Goal: Task Accomplishment & Management: Manage account settings

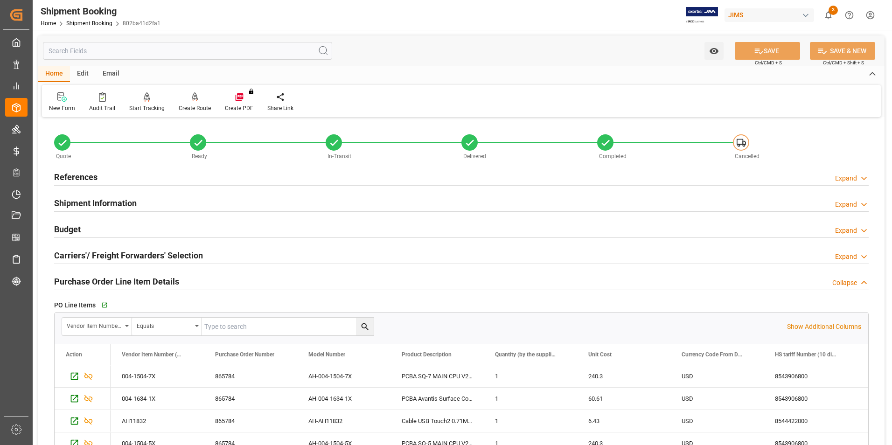
scroll to position [69, 0]
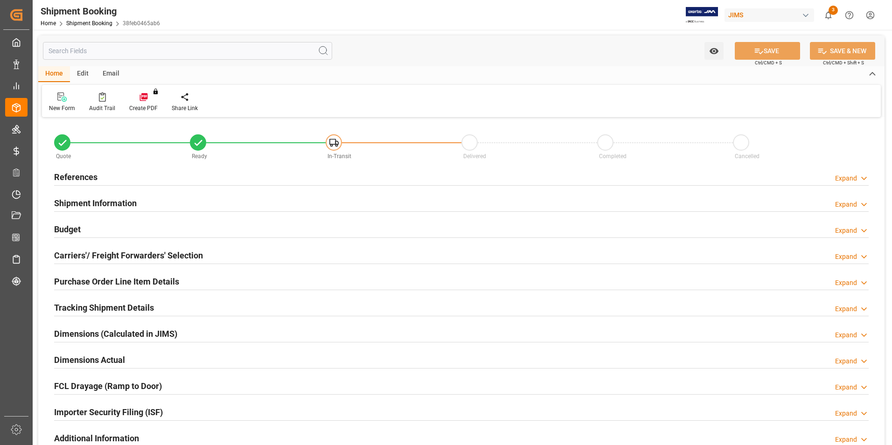
type input "0"
click at [77, 358] on h2 "Dimensions Actual" at bounding box center [89, 360] width 71 height 13
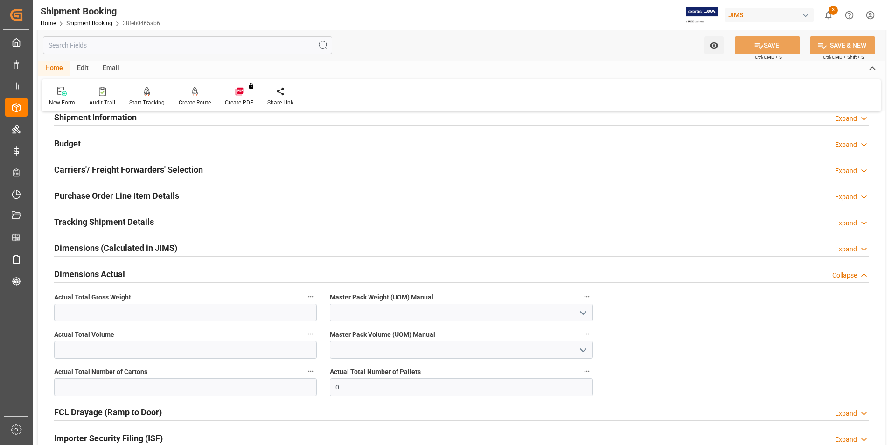
scroll to position [93, 0]
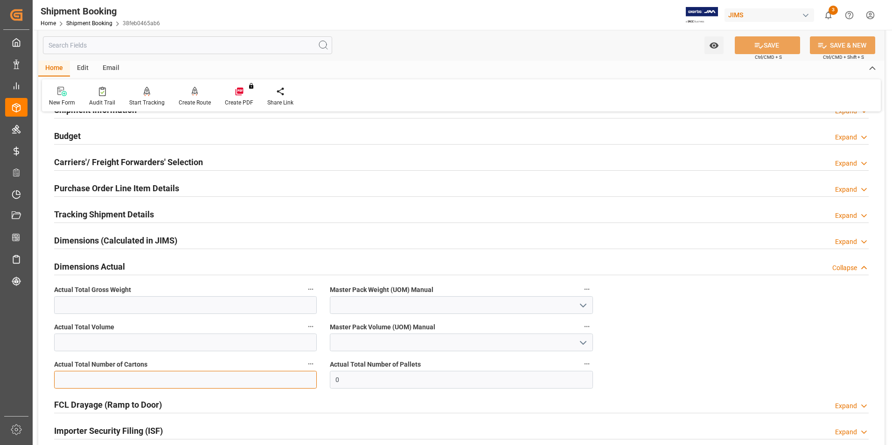
click at [106, 377] on input "text" at bounding box center [185, 380] width 263 height 18
type input "7"
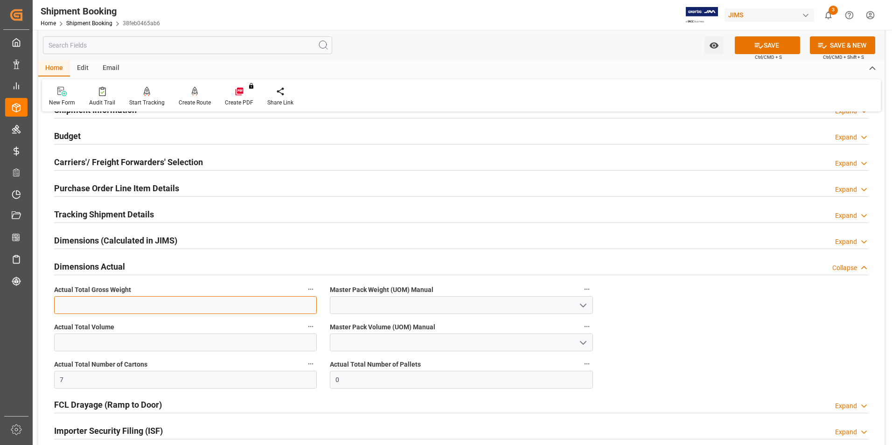
click at [80, 304] on input "text" at bounding box center [185, 305] width 263 height 18
type input "11"
click at [393, 304] on input at bounding box center [461, 305] width 263 height 18
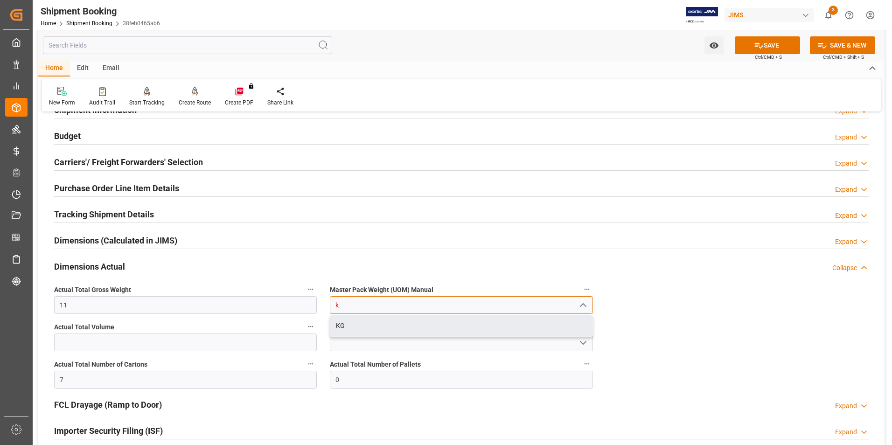
click at [400, 332] on div "KG" at bounding box center [461, 325] width 262 height 21
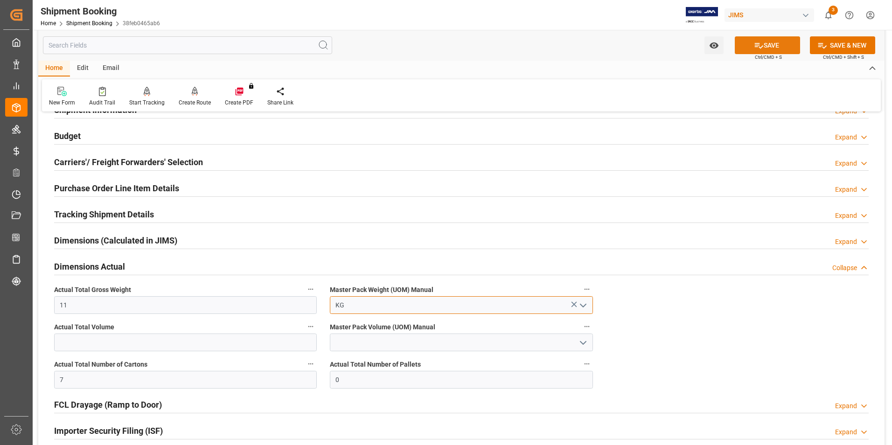
type input "KG"
click at [777, 44] on button "SAVE" at bounding box center [767, 45] width 65 height 18
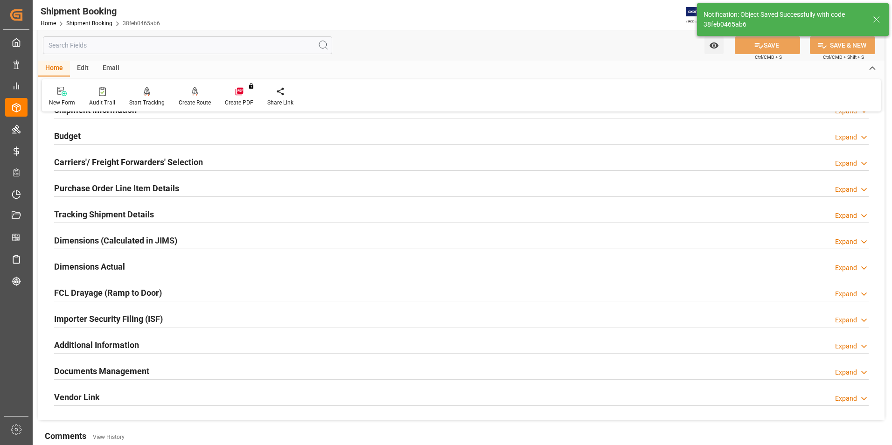
click at [90, 210] on h2 "Tracking Shipment Details" at bounding box center [104, 214] width 100 height 13
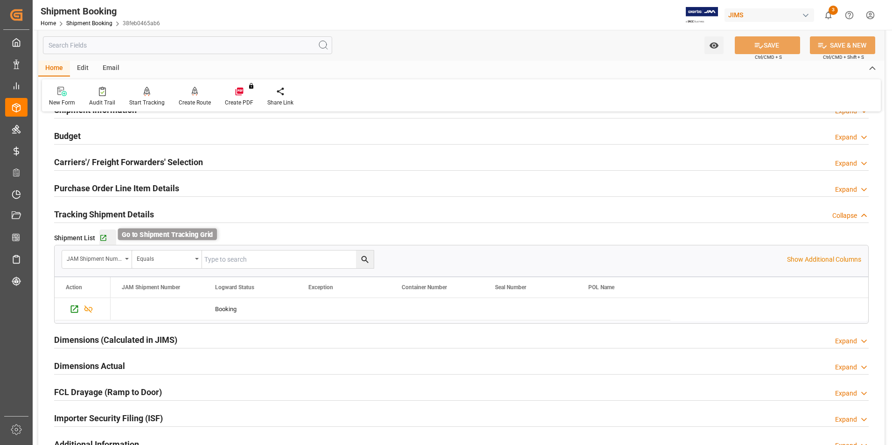
click at [102, 235] on icon "button" at bounding box center [103, 238] width 6 height 6
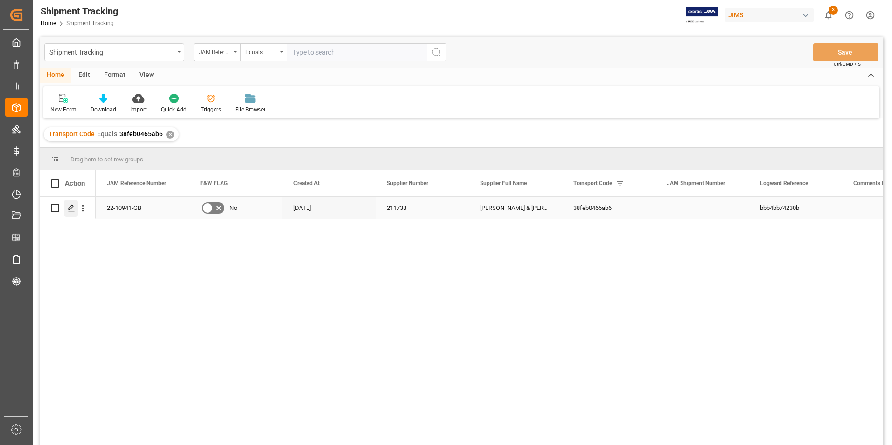
click at [73, 205] on icon "Press SPACE to select this row." at bounding box center [71, 207] width 7 height 7
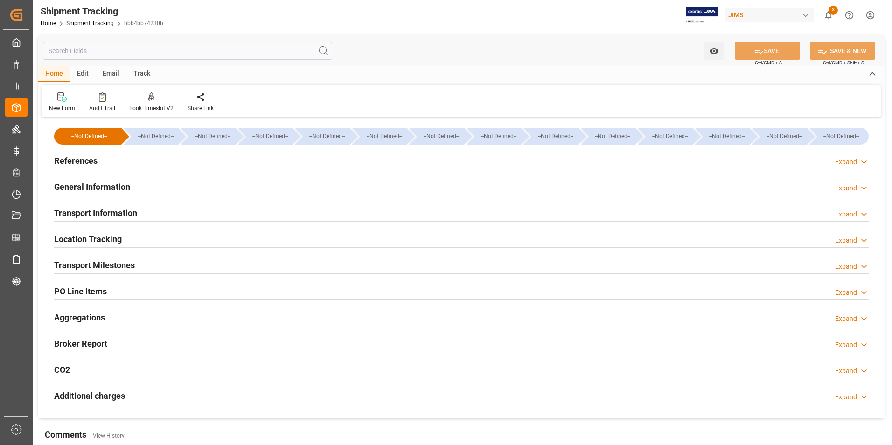
click at [78, 160] on h2 "References" at bounding box center [75, 160] width 43 height 13
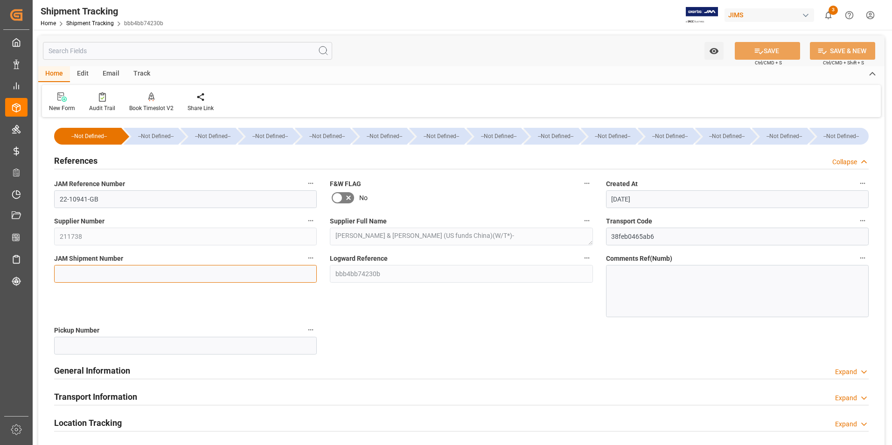
click at [110, 265] on input at bounding box center [185, 274] width 263 height 18
type input "73302"
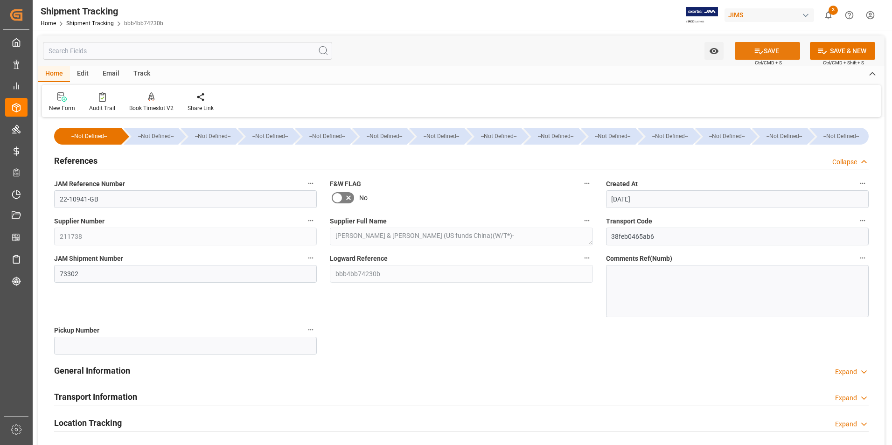
click at [757, 50] on icon at bounding box center [759, 52] width 8 height 6
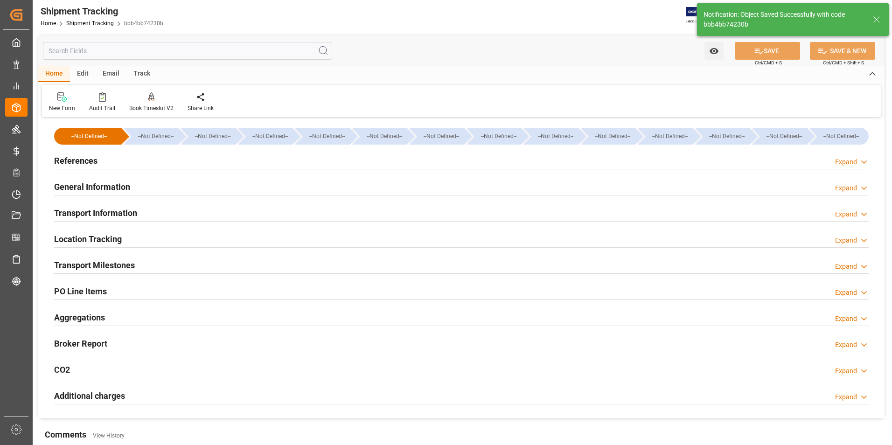
click at [101, 206] on div "Transport Information" at bounding box center [95, 212] width 83 height 18
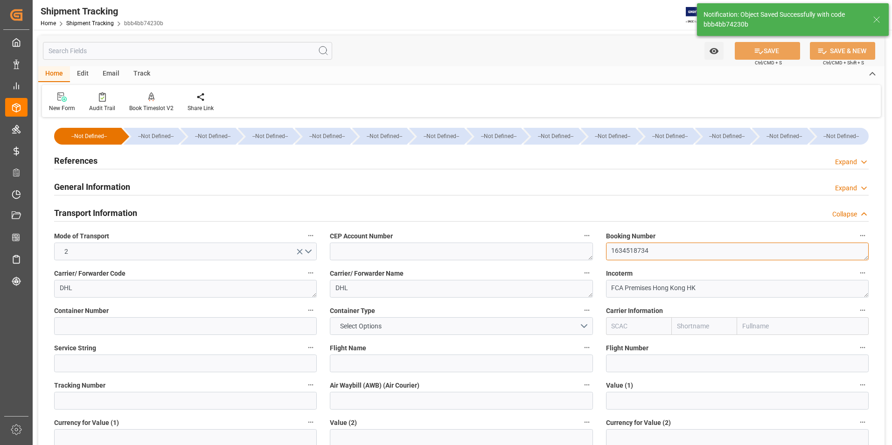
drag, startPoint x: 655, startPoint y: 250, endPoint x: 599, endPoint y: 257, distance: 56.9
click at [599, 257] on div "Booking Number 1634518734" at bounding box center [737, 244] width 276 height 37
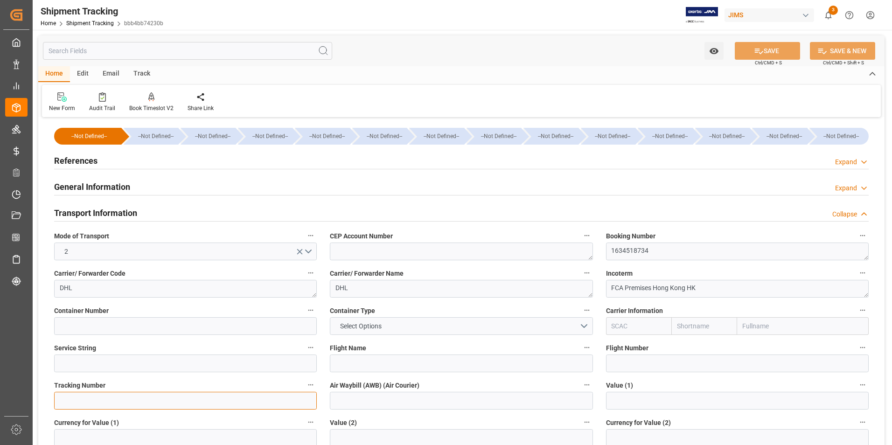
click at [146, 404] on input at bounding box center [185, 401] width 263 height 18
paste input "1634518734"
type input "1634518734"
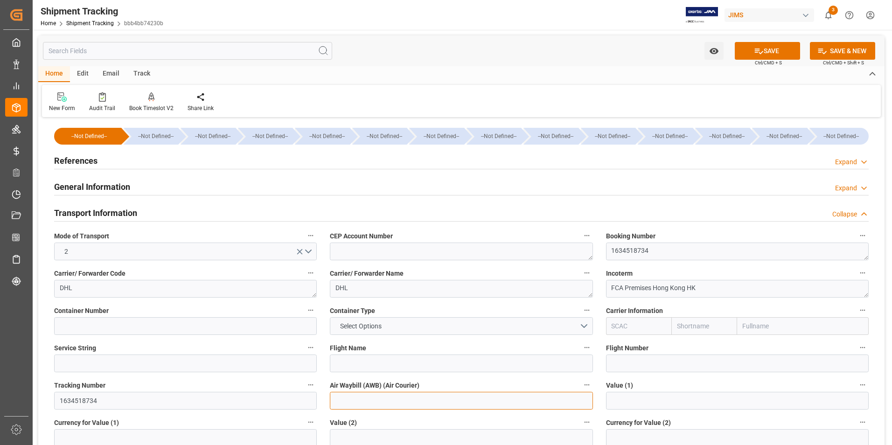
click at [355, 401] on input at bounding box center [461, 401] width 263 height 18
paste input "1634518734"
type input "1634518734"
click at [748, 53] on button "SAVE" at bounding box center [767, 51] width 65 height 18
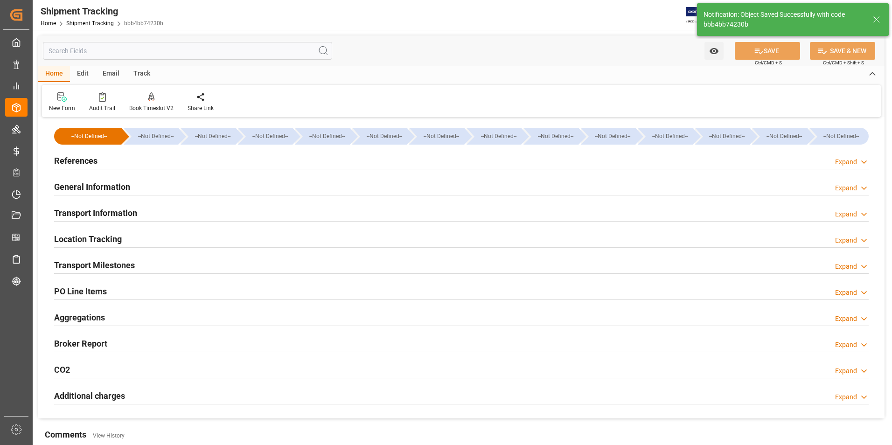
click at [91, 263] on h2 "Transport Milestones" at bounding box center [94, 265] width 81 height 13
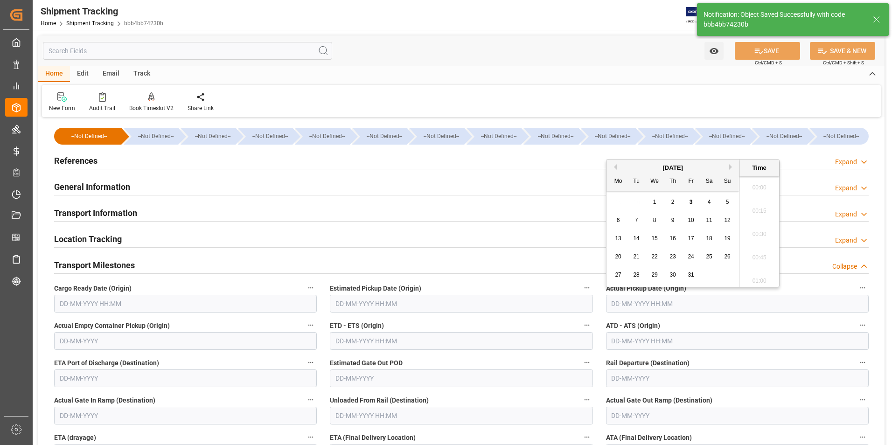
click at [640, 307] on input "text" at bounding box center [737, 304] width 263 height 18
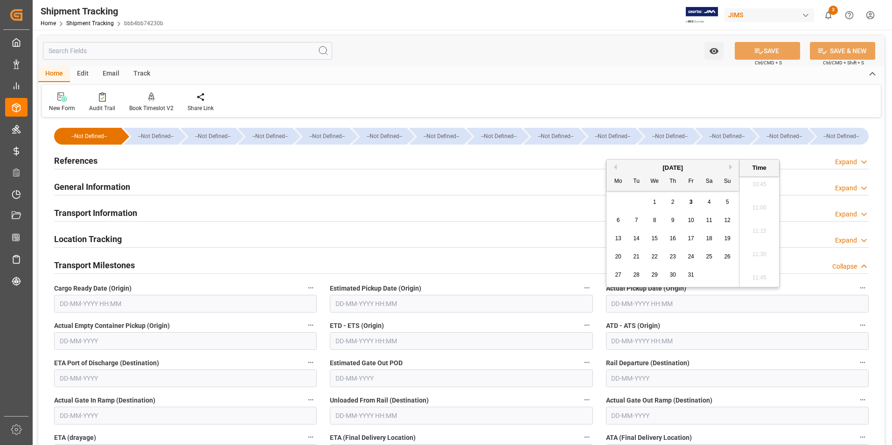
click at [692, 203] on span "3" at bounding box center [690, 202] width 3 height 7
type input "03-10-2025 00:00"
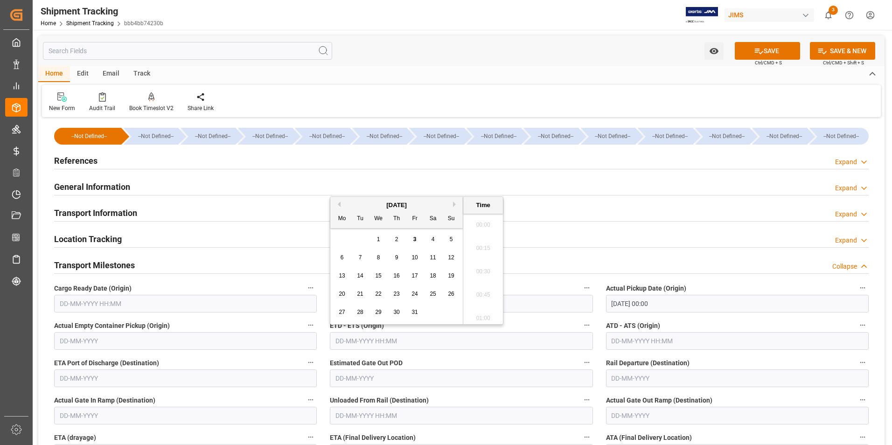
click at [446, 342] on input "text" at bounding box center [461, 341] width 263 height 18
click at [336, 245] on div "29 30 1 2 3 4 5" at bounding box center [396, 239] width 127 height 18
click at [415, 243] on span "3" at bounding box center [414, 239] width 3 height 7
type input "03-10-2025 00:00"
click at [643, 340] on input "text" at bounding box center [737, 341] width 263 height 18
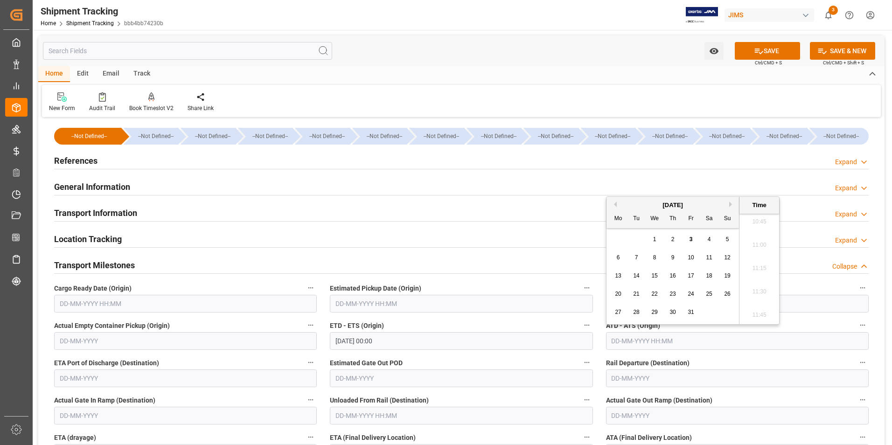
click at [612, 236] on div "29 30 1 2 3 4 5" at bounding box center [672, 239] width 127 height 18
click at [693, 236] on div "3" at bounding box center [691, 239] width 12 height 11
type input "03-10-2025 00:00"
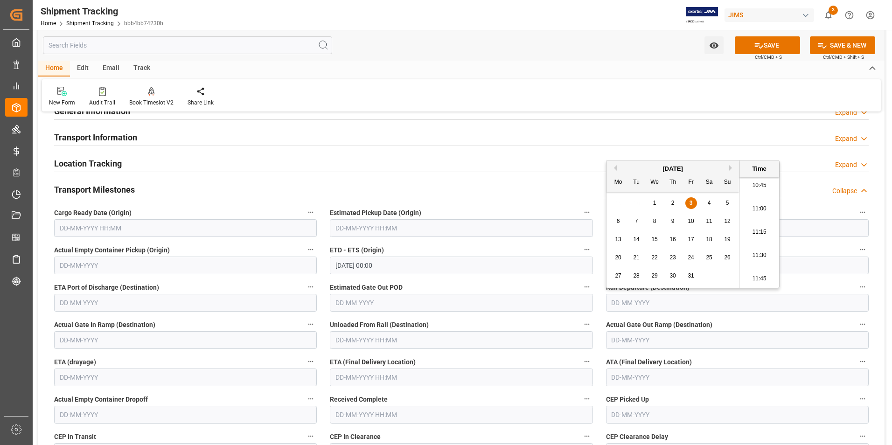
scroll to position [93, 0]
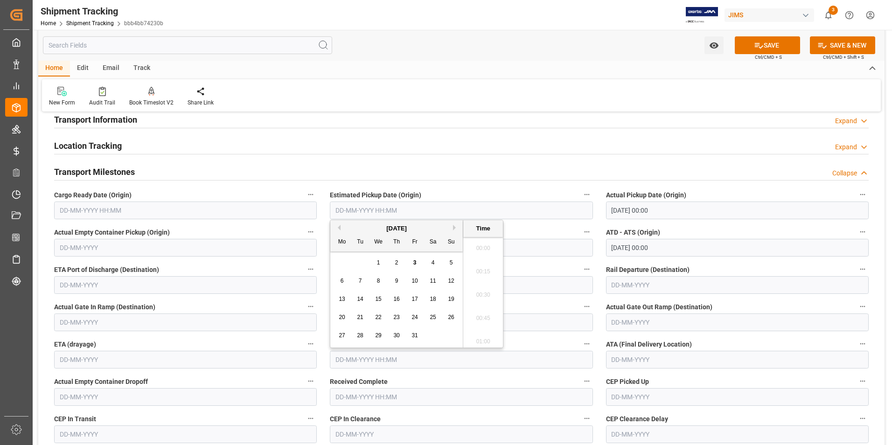
click at [364, 358] on input "text" at bounding box center [461, 360] width 263 height 18
click at [333, 281] on div "6 7 8 9 10 11 12" at bounding box center [396, 276] width 127 height 18
click at [413, 277] on span "10" at bounding box center [414, 276] width 6 height 7
type input "10-10-2025 00:00"
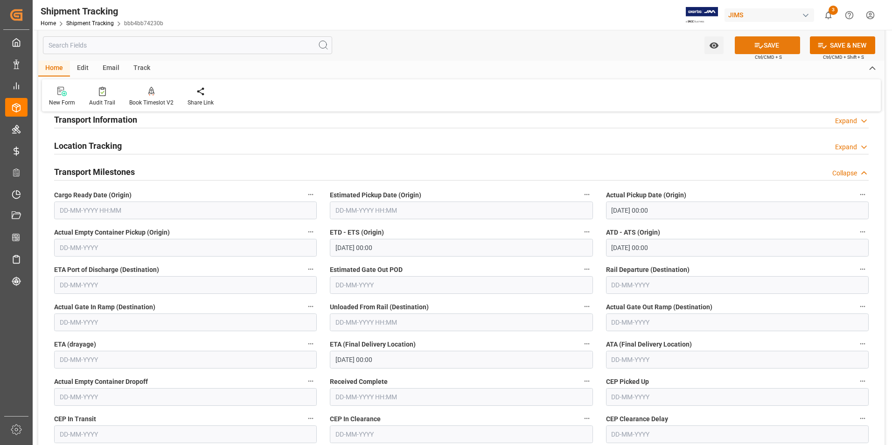
click at [748, 47] on button "SAVE" at bounding box center [767, 45] width 65 height 18
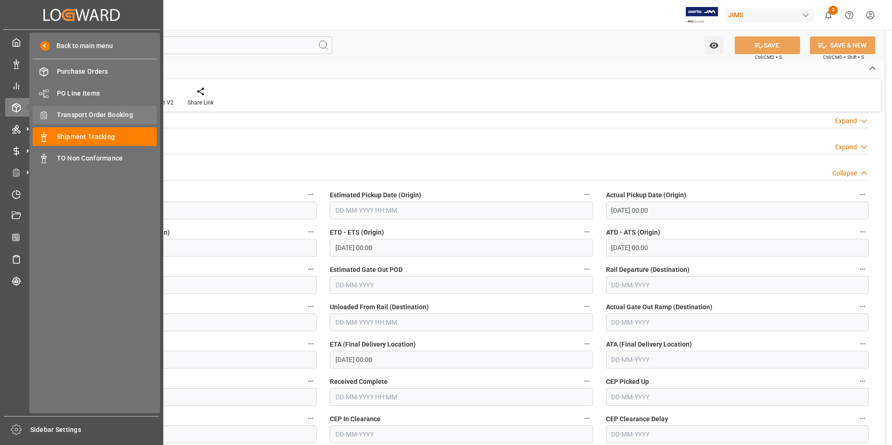
click at [108, 111] on span "Transport Order Booking" at bounding box center [107, 115] width 100 height 10
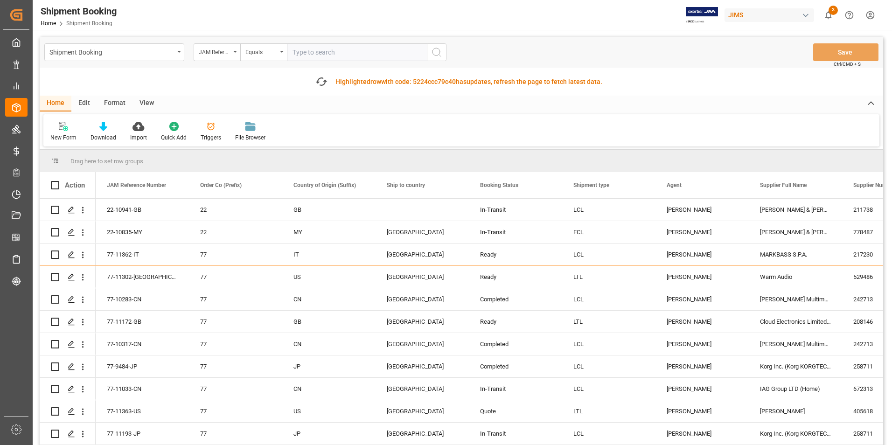
click at [71, 180] on div "Action" at bounding box center [68, 185] width 56 height 26
click at [72, 209] on icon "Press SPACE to select this row." at bounding box center [71, 209] width 7 height 7
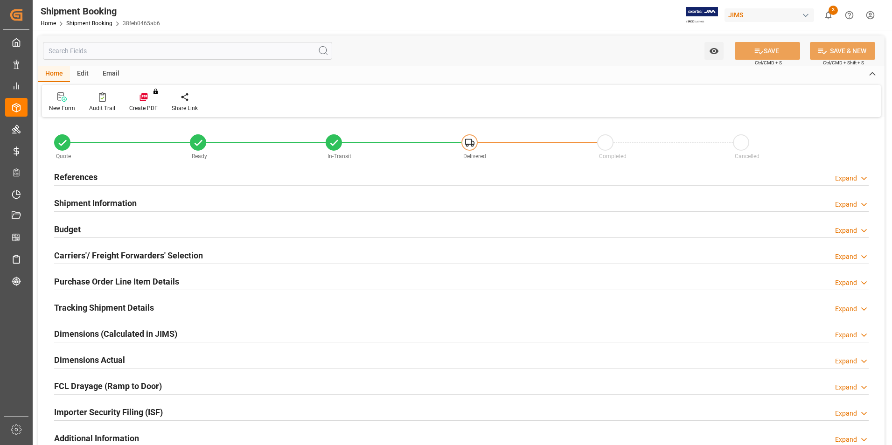
type input "8"
click at [90, 255] on h2 "Carriers'/ Freight Forwarders' Selection" at bounding box center [128, 255] width 149 height 13
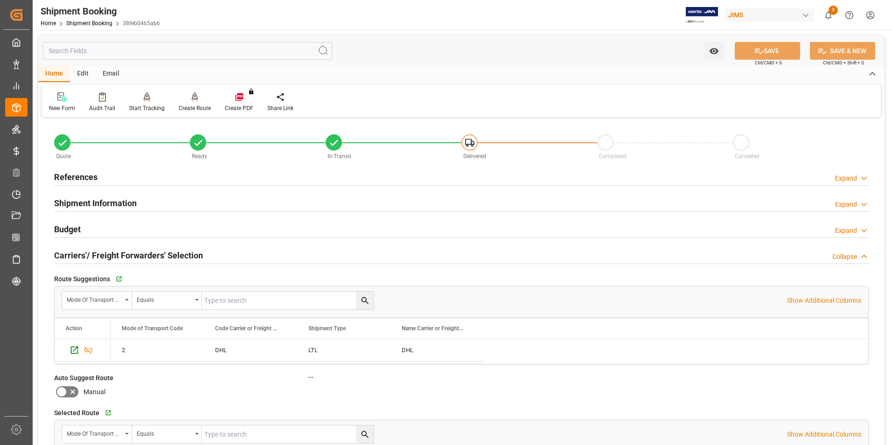
click at [90, 255] on h2 "Carriers'/ Freight Forwarders' Selection" at bounding box center [128, 255] width 149 height 13
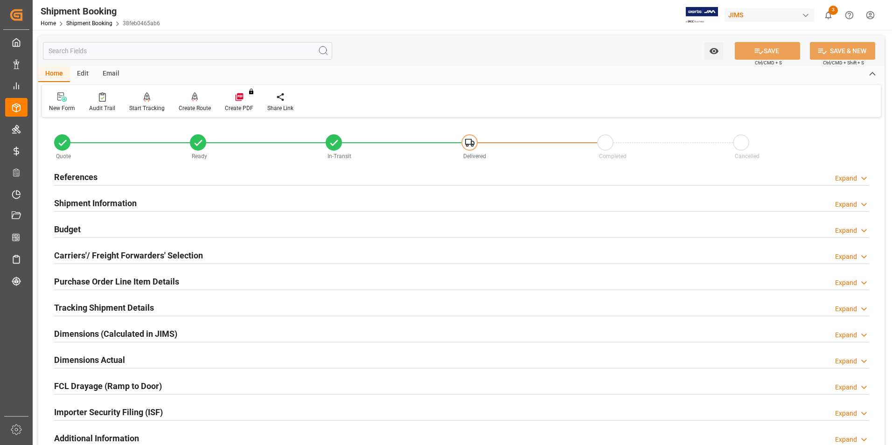
click at [92, 278] on h2 "Purchase Order Line Item Details" at bounding box center [116, 281] width 125 height 13
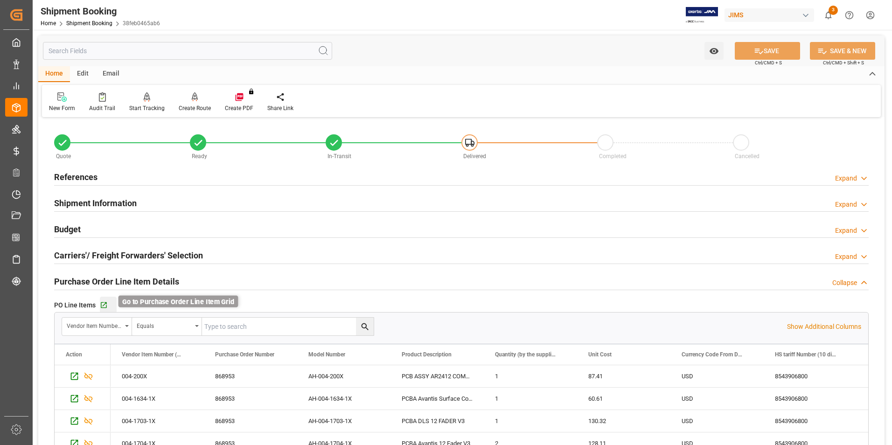
click at [104, 306] on icon "button" at bounding box center [104, 305] width 8 height 8
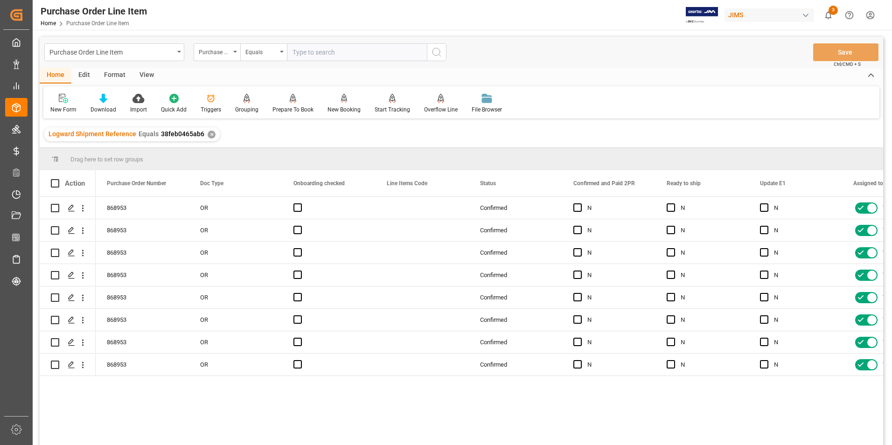
click at [140, 73] on div "View" at bounding box center [146, 76] width 28 height 16
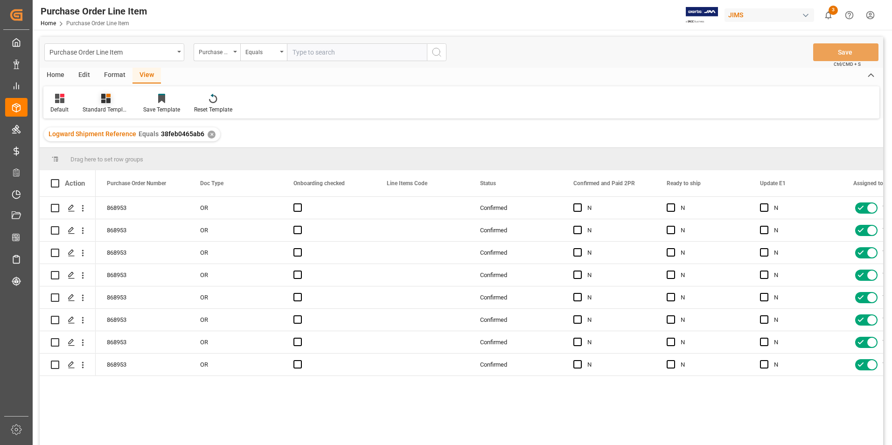
click at [109, 109] on div "Standard Templates" at bounding box center [106, 109] width 47 height 8
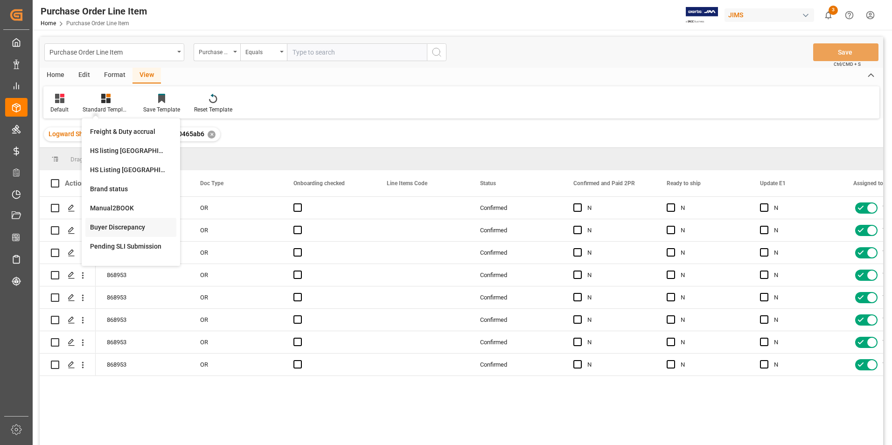
click at [130, 226] on div "Buyer Discrepancy" at bounding box center [131, 227] width 82 height 10
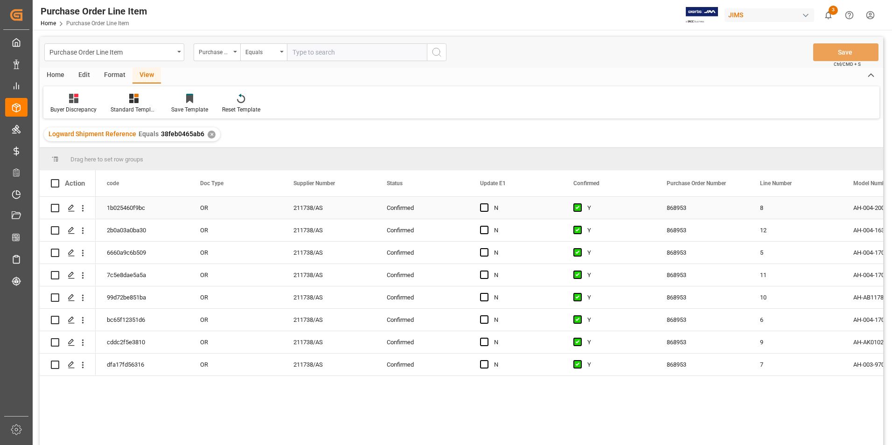
click at [248, 207] on div "OR" at bounding box center [235, 208] width 93 height 22
click at [486, 207] on span "Press SPACE to select this row." at bounding box center [484, 207] width 8 height 8
click at [487, 203] on input "Press SPACE to select this row." at bounding box center [487, 203] width 0 height 0
drag, startPoint x: 561, startPoint y: 218, endPoint x: 560, endPoint y: 364, distance: 146.4
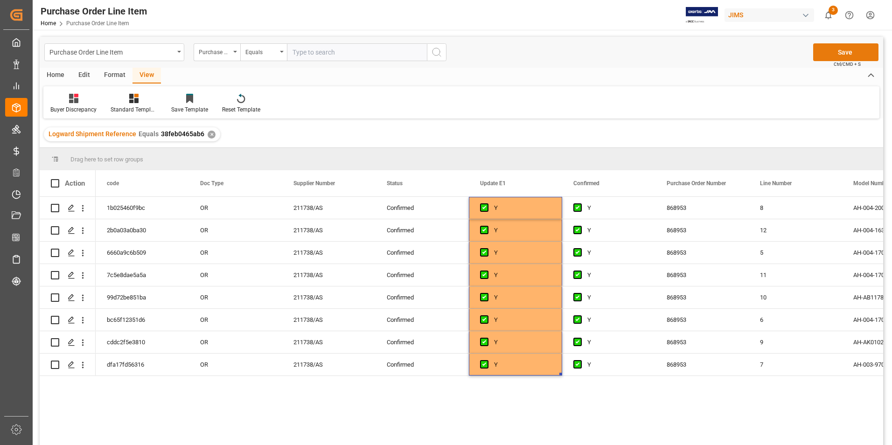
click at [821, 46] on button "Save" at bounding box center [845, 52] width 65 height 18
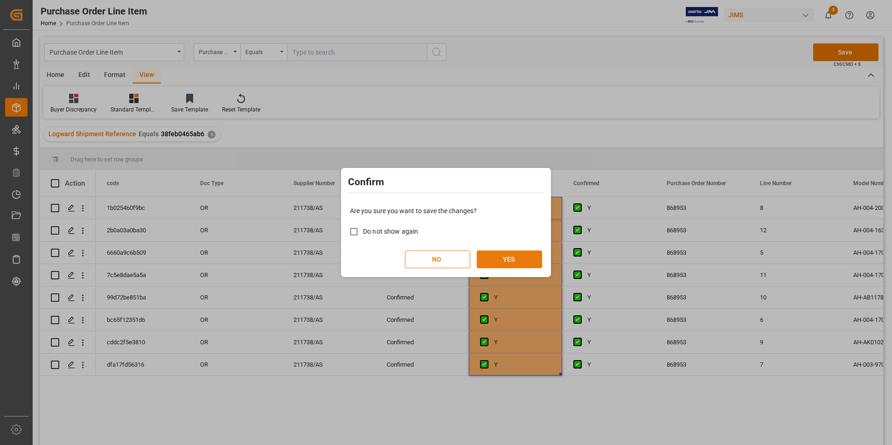
click at [497, 264] on button "YES" at bounding box center [509, 259] width 65 height 18
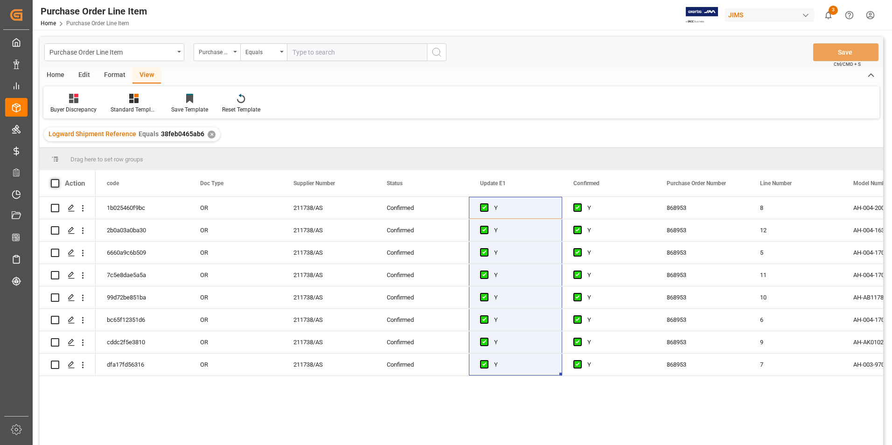
click at [56, 181] on span at bounding box center [55, 183] width 8 height 8
click at [58, 179] on input "checkbox" at bounding box center [58, 179] width 0 height 0
checkbox input "true"
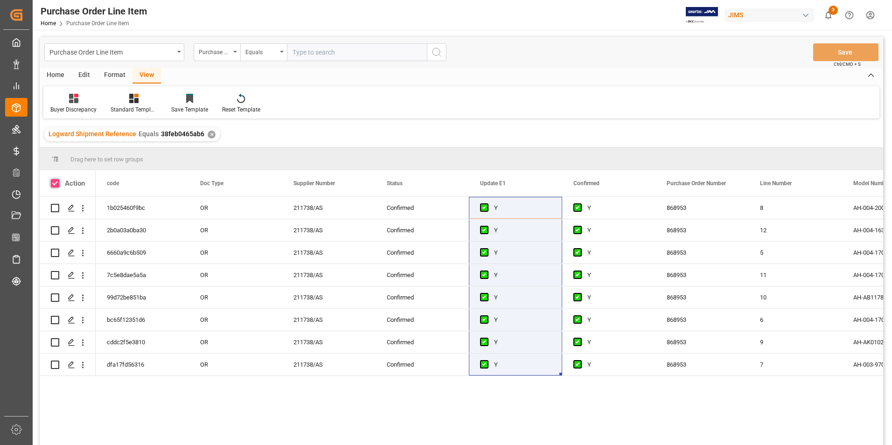
checkbox input "true"
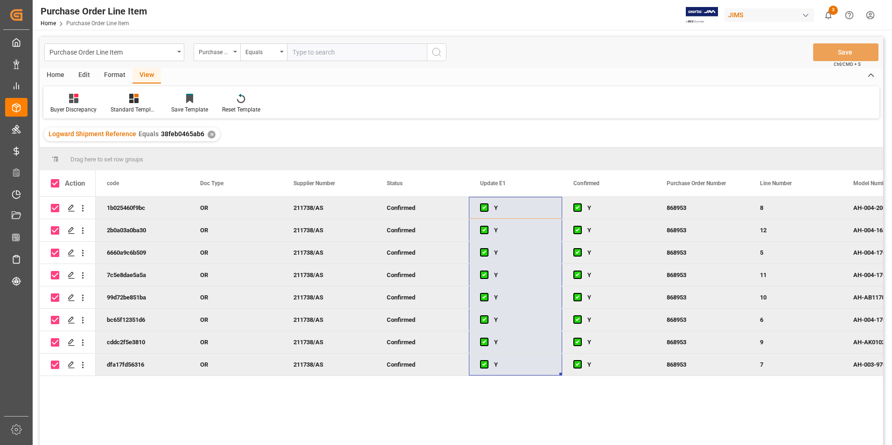
click at [58, 71] on div "Home" at bounding box center [56, 76] width 32 height 16
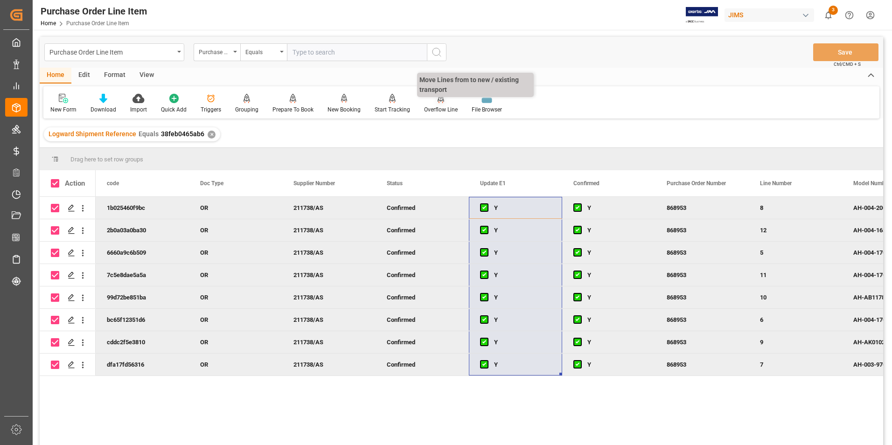
click at [439, 111] on div "Overflow Line" at bounding box center [441, 109] width 34 height 8
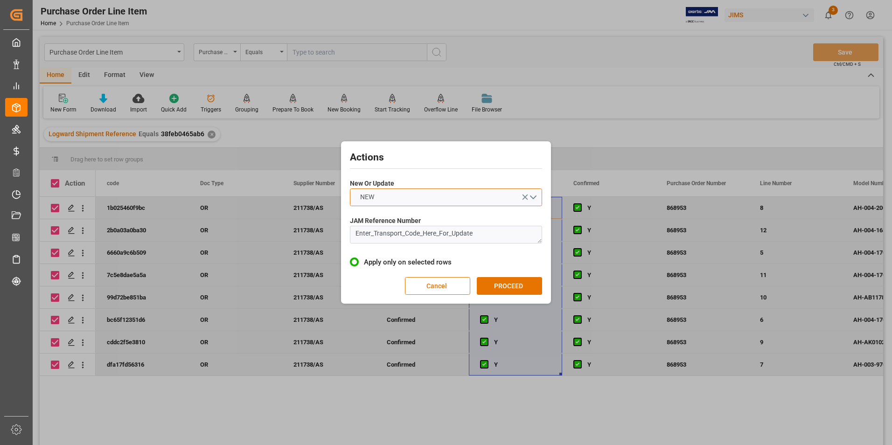
click at [409, 195] on button "NEW" at bounding box center [446, 197] width 192 height 18
click at [409, 214] on div "UPDATE" at bounding box center [445, 219] width 191 height 20
drag, startPoint x: 496, startPoint y: 231, endPoint x: 298, endPoint y: 245, distance: 198.3
click at [298, 245] on div "Actions New Or Update UPDATE JAM Reference Number Enter_Transport_Code_Here_For…" at bounding box center [446, 222] width 892 height 445
type textarea "22-10941-GB"
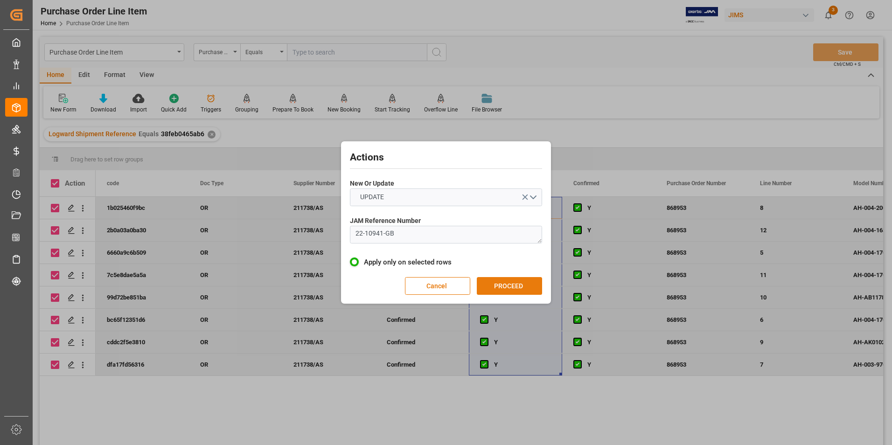
click at [486, 285] on button "PROCEED" at bounding box center [509, 286] width 65 height 18
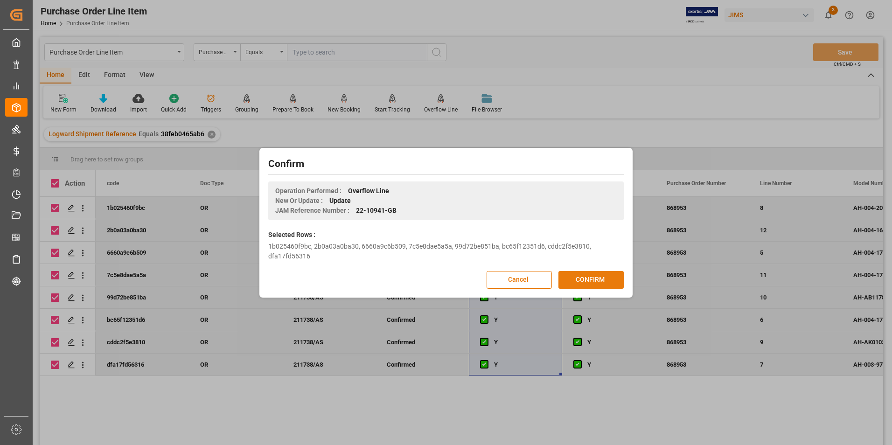
click at [580, 283] on button "CONFIRM" at bounding box center [590, 280] width 65 height 18
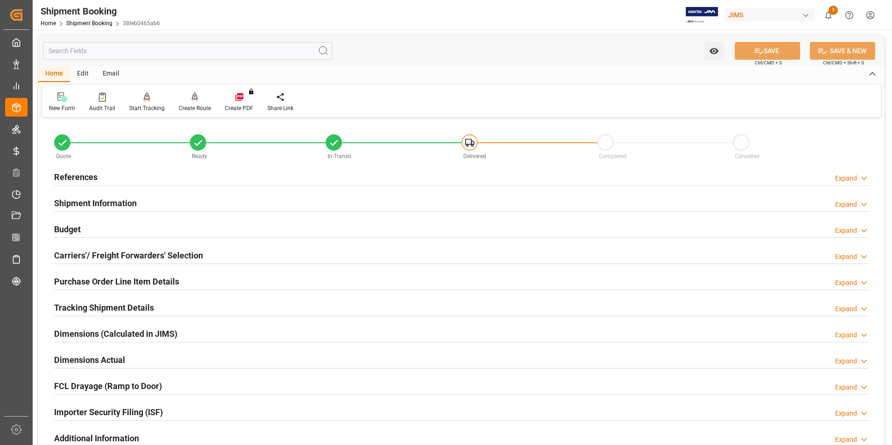
click at [92, 279] on h2 "Purchase Order Line Item Details" at bounding box center [116, 281] width 125 height 13
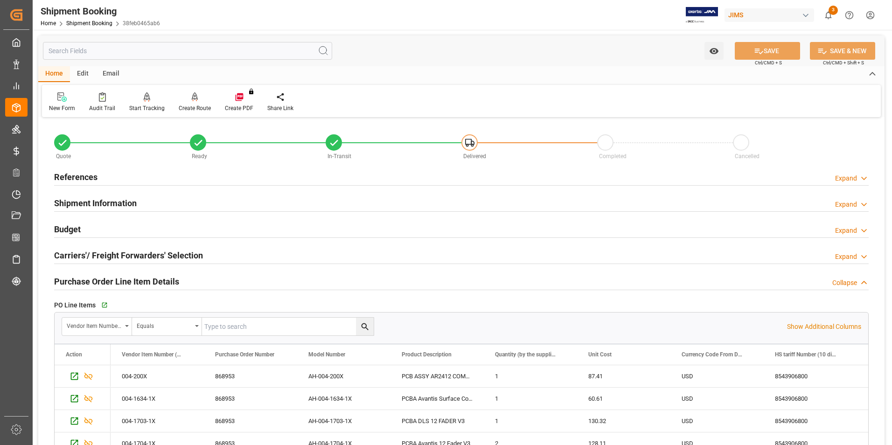
click at [100, 301] on div "Go to Purchase Order Line Item Grid" at bounding box center [200, 305] width 203 height 14
click at [104, 304] on icon "button" at bounding box center [104, 305] width 8 height 8
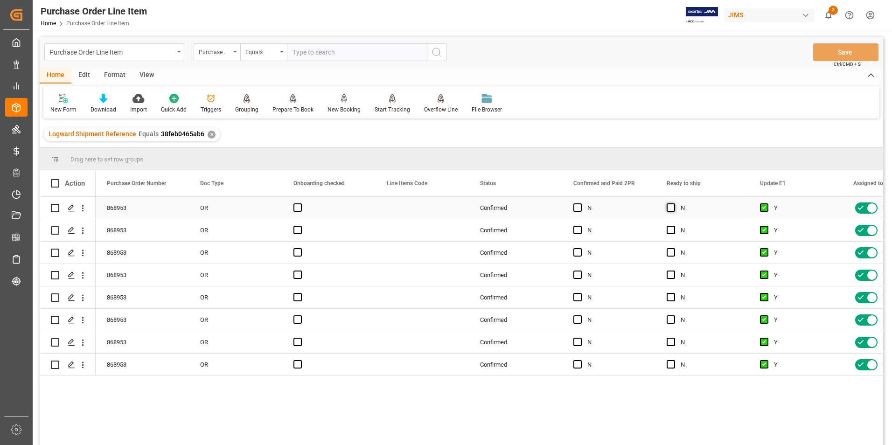
click at [674, 208] on span "Press SPACE to select this row." at bounding box center [670, 207] width 8 height 8
click at [673, 203] on input "Press SPACE to select this row." at bounding box center [673, 203] width 0 height 0
drag, startPoint x: 748, startPoint y: 217, endPoint x: 752, endPoint y: 361, distance: 144.2
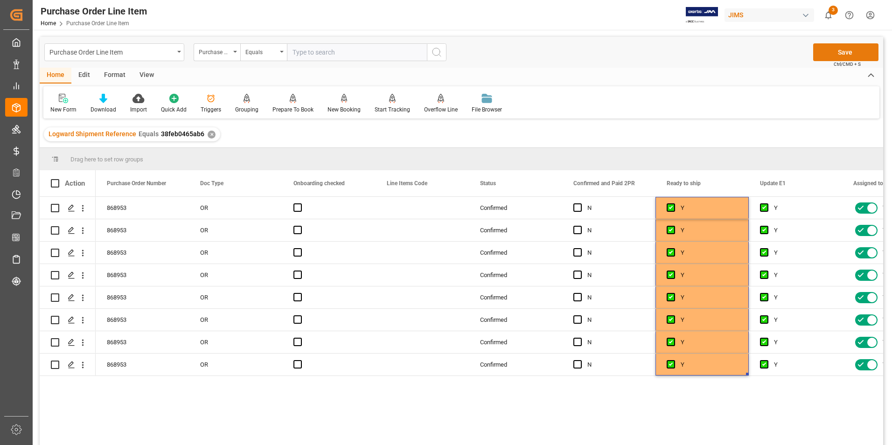
click at [833, 50] on button "Save" at bounding box center [845, 52] width 65 height 18
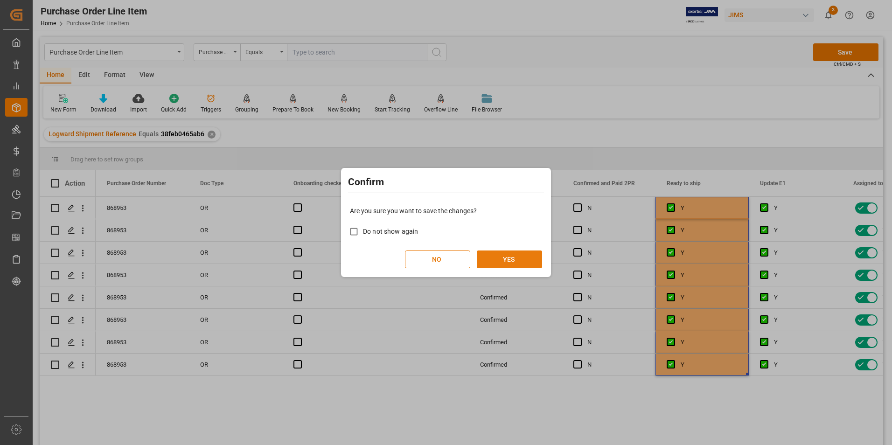
click at [493, 252] on button "YES" at bounding box center [509, 259] width 65 height 18
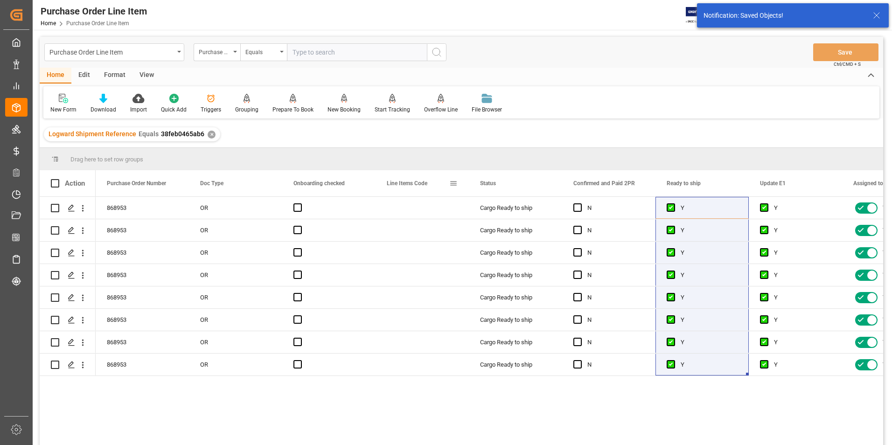
click at [455, 184] on span at bounding box center [453, 183] width 8 height 8
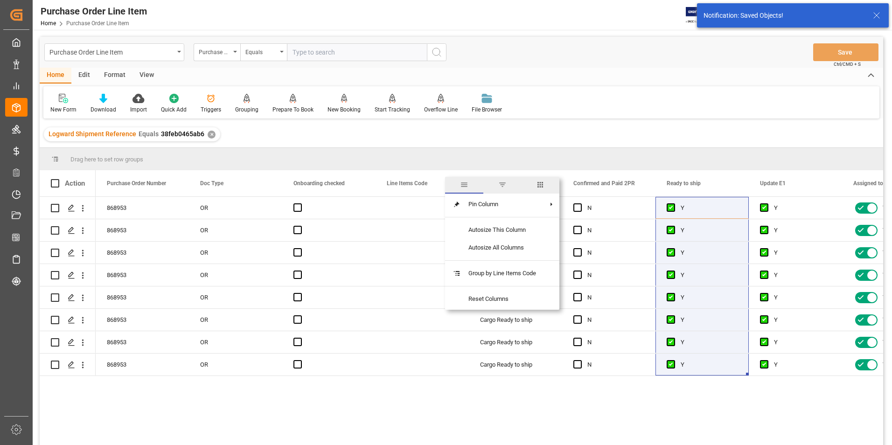
click at [543, 185] on span "columns" at bounding box center [540, 184] width 8 height 8
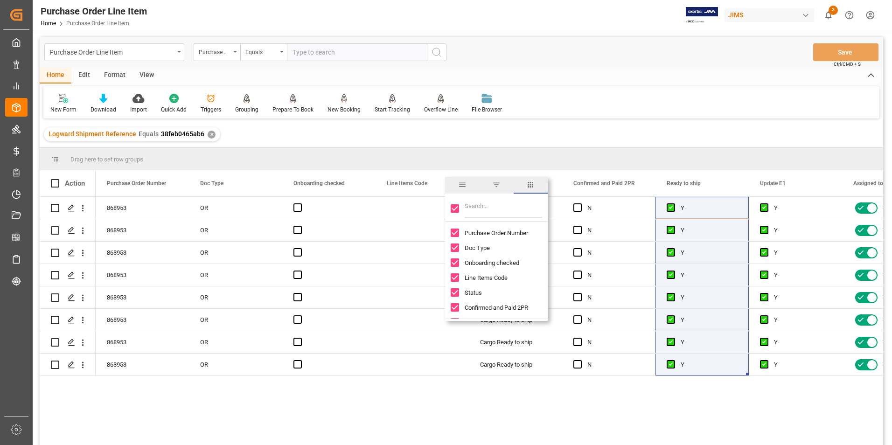
click at [455, 206] on input "Toggle Select All Columns" at bounding box center [455, 208] width 8 height 8
checkbox input "false"
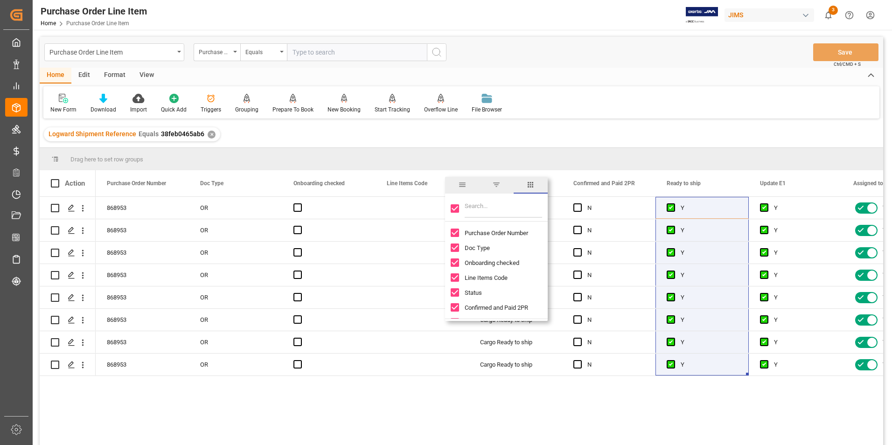
checkbox input "false"
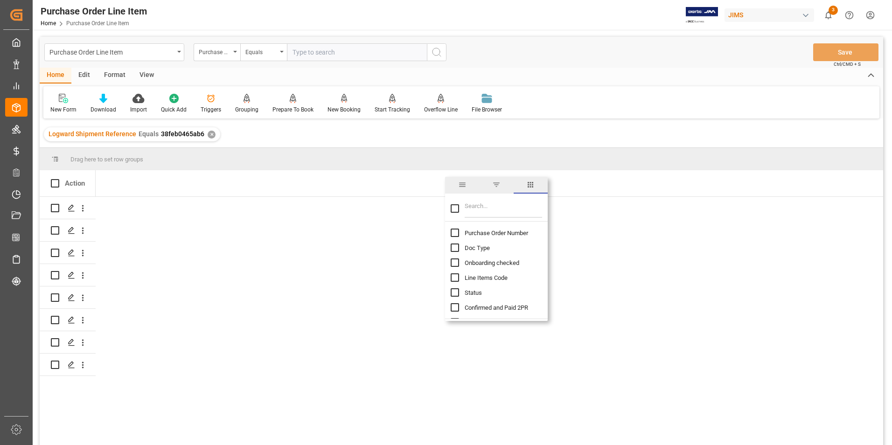
click at [456, 232] on input "Purchase Order Number column toggle visibility (hidden)" at bounding box center [455, 233] width 8 height 8
checkbox input "true"
checkbox input "false"
click at [479, 213] on input "Filter Columns Input" at bounding box center [503, 208] width 77 height 19
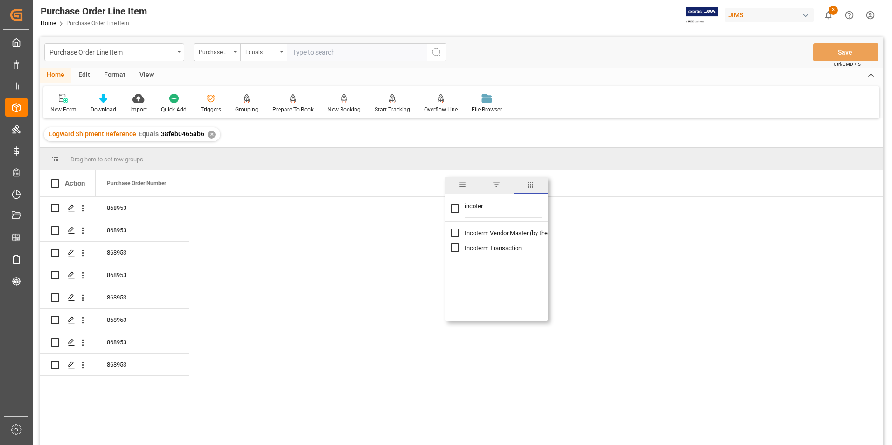
type input "incoter"
checkbox input "true"
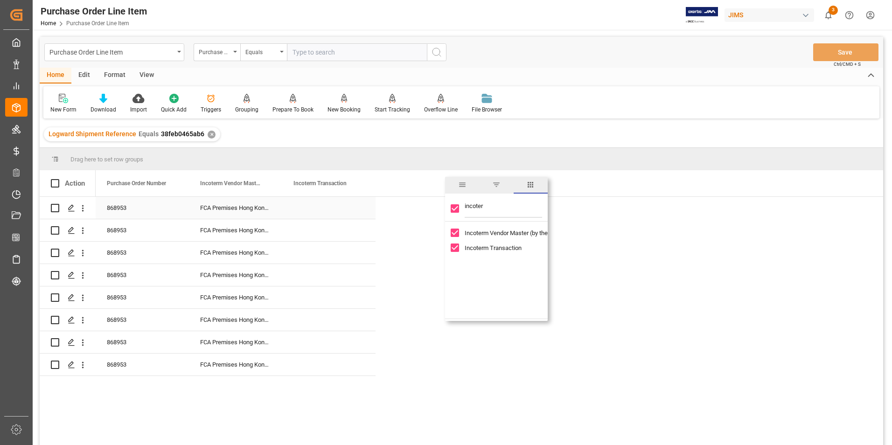
click at [302, 207] on div "Press SPACE to select this row." at bounding box center [328, 208] width 93 height 22
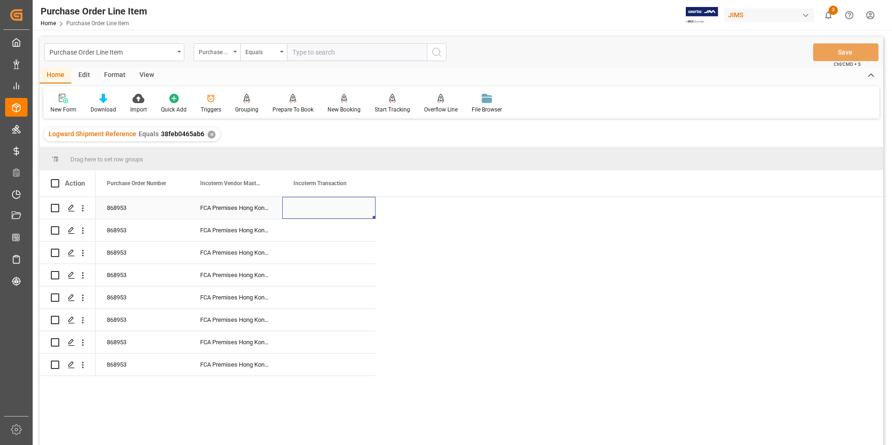
click at [302, 207] on div "Press SPACE to select this row." at bounding box center [328, 208] width 93 height 22
click at [302, 207] on input "Press SPACE to select this row." at bounding box center [329, 213] width 78 height 18
type input "DAP Southaven"
drag, startPoint x: 374, startPoint y: 216, endPoint x: 374, endPoint y: 360, distance: 143.2
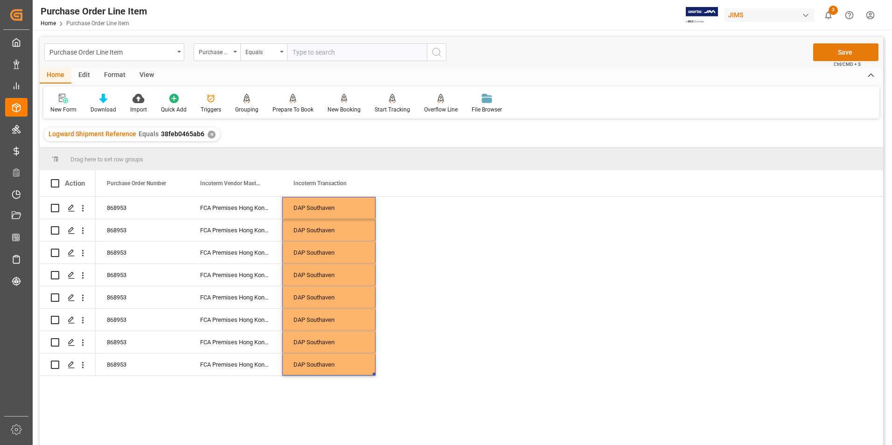
click at [837, 51] on button "Save" at bounding box center [845, 52] width 65 height 18
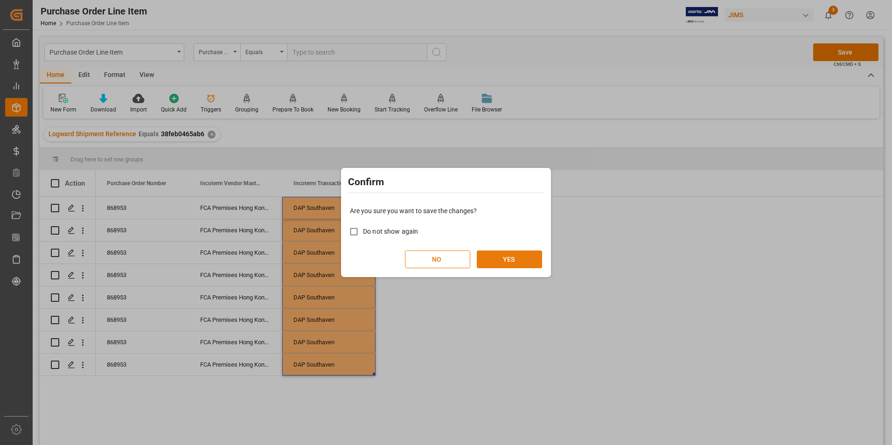
click at [514, 256] on button "YES" at bounding box center [509, 259] width 65 height 18
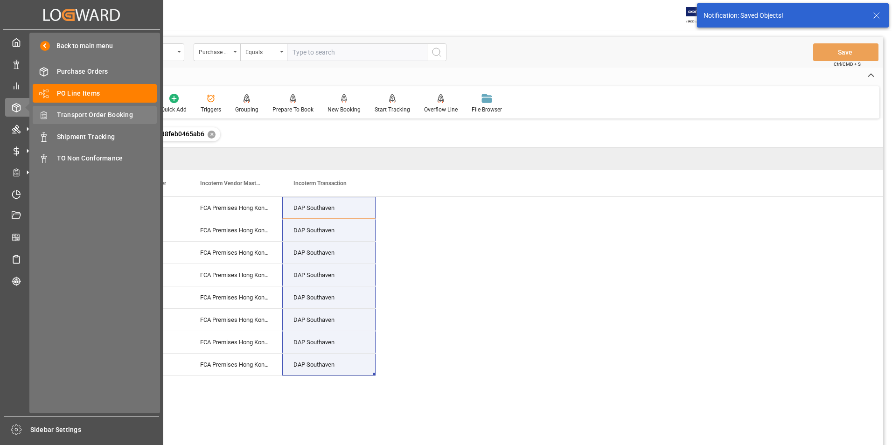
click at [123, 116] on span "Transport Order Booking" at bounding box center [107, 115] width 100 height 10
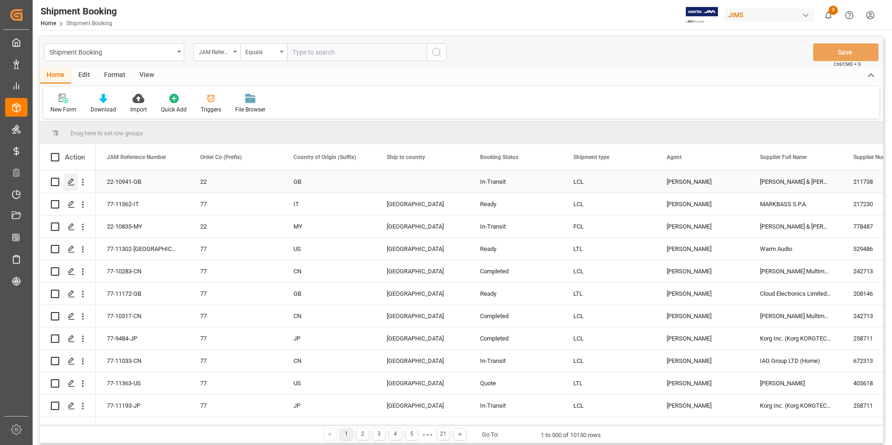
click at [69, 180] on icon "Press SPACE to select this row." at bounding box center [71, 181] width 7 height 7
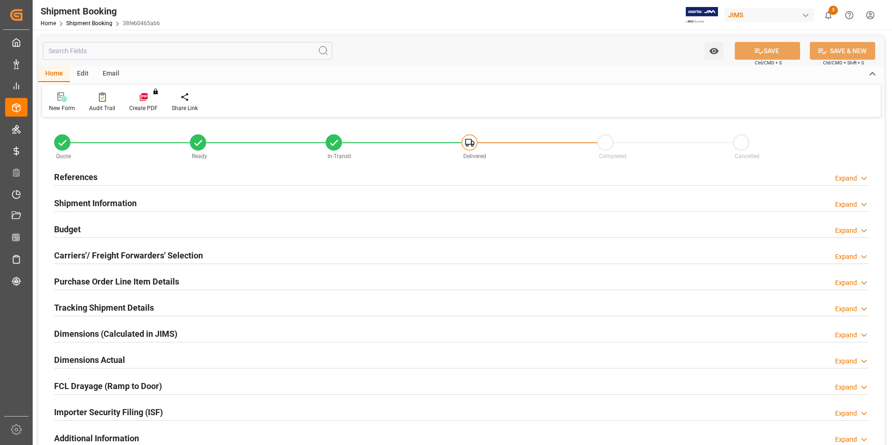
type input "8"
click at [98, 277] on h2 "Purchase Order Line Item Details" at bounding box center [116, 281] width 125 height 13
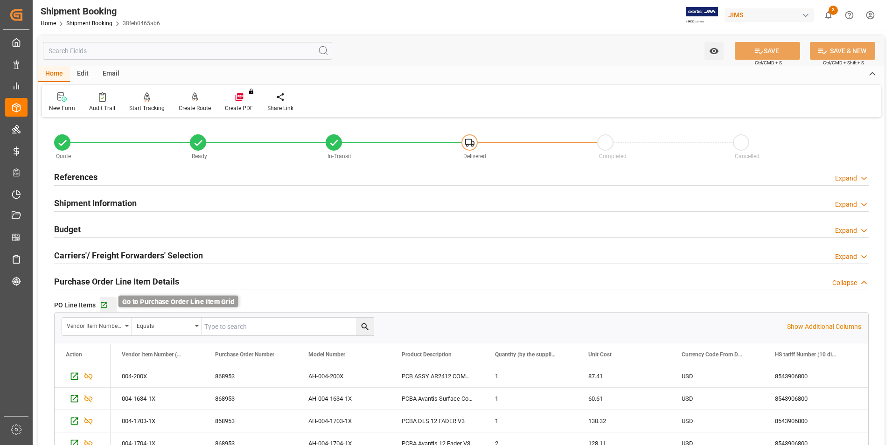
click at [102, 305] on icon "button" at bounding box center [104, 305] width 8 height 8
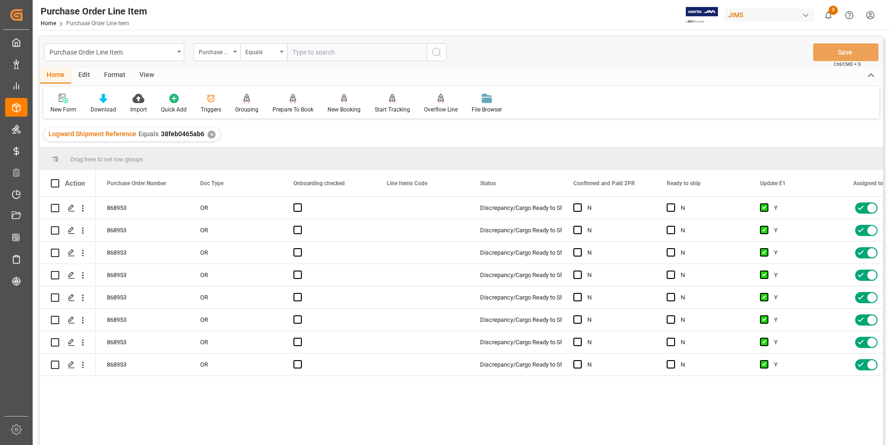
click at [147, 74] on div "View" at bounding box center [146, 76] width 28 height 16
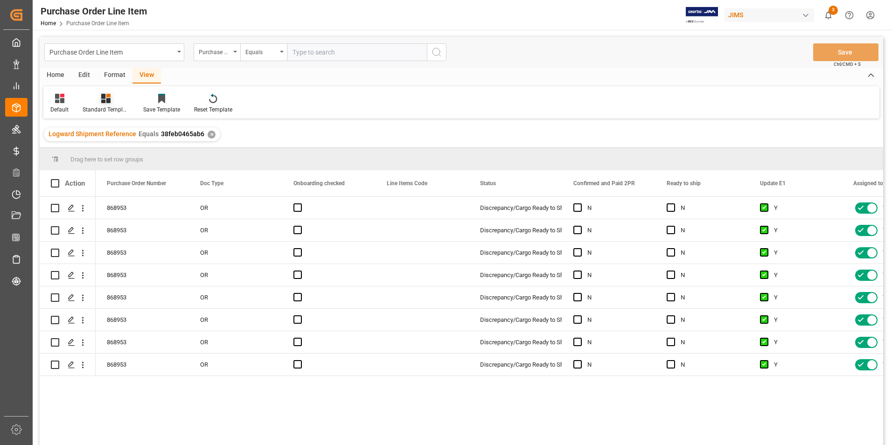
click at [110, 105] on div "Standard Templates" at bounding box center [106, 109] width 47 height 8
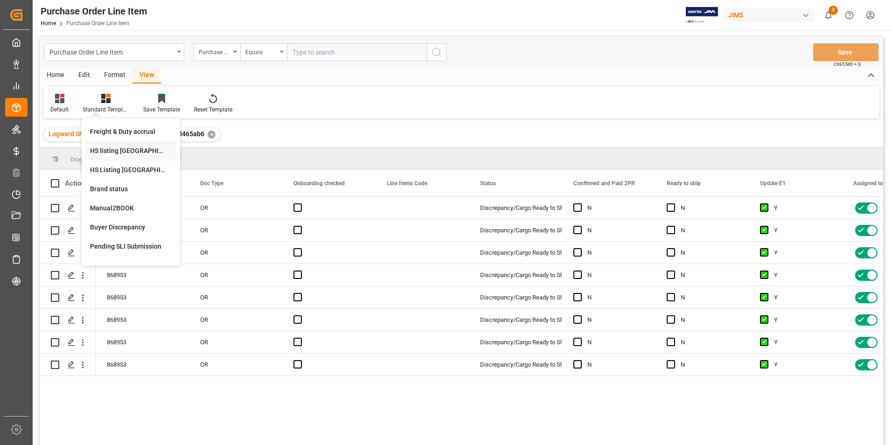
click at [107, 149] on div "HS listing USA" at bounding box center [131, 151] width 82 height 10
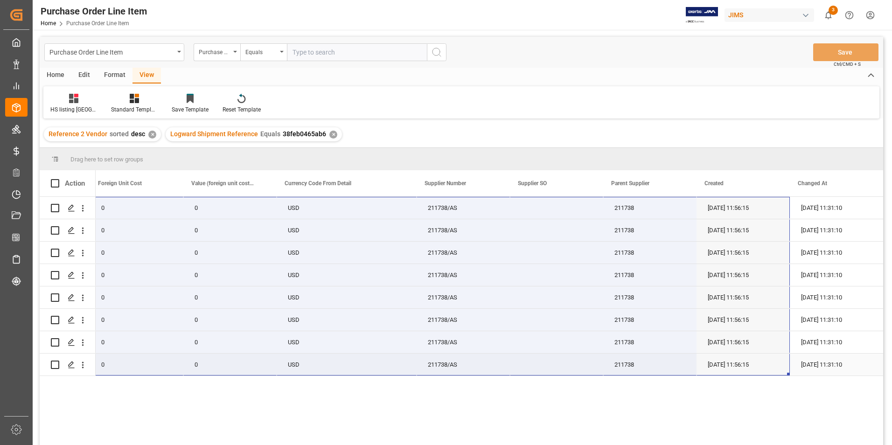
drag, startPoint x: 120, startPoint y: 205, endPoint x: 759, endPoint y: 374, distance: 660.9
click at [759, 374] on div "22-10941-GB 87.41 0 0 USD 211738/AS 211738 02-10-2025 11:56:15 03-10-2025 11:31…" at bounding box center [67, 286] width 1632 height 179
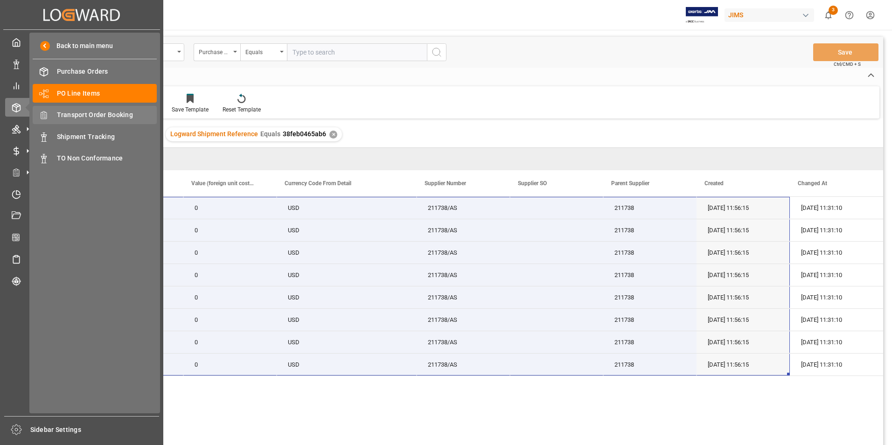
click at [117, 112] on span "Transport Order Booking" at bounding box center [107, 115] width 100 height 10
